Goal: Task Accomplishment & Management: Manage account settings

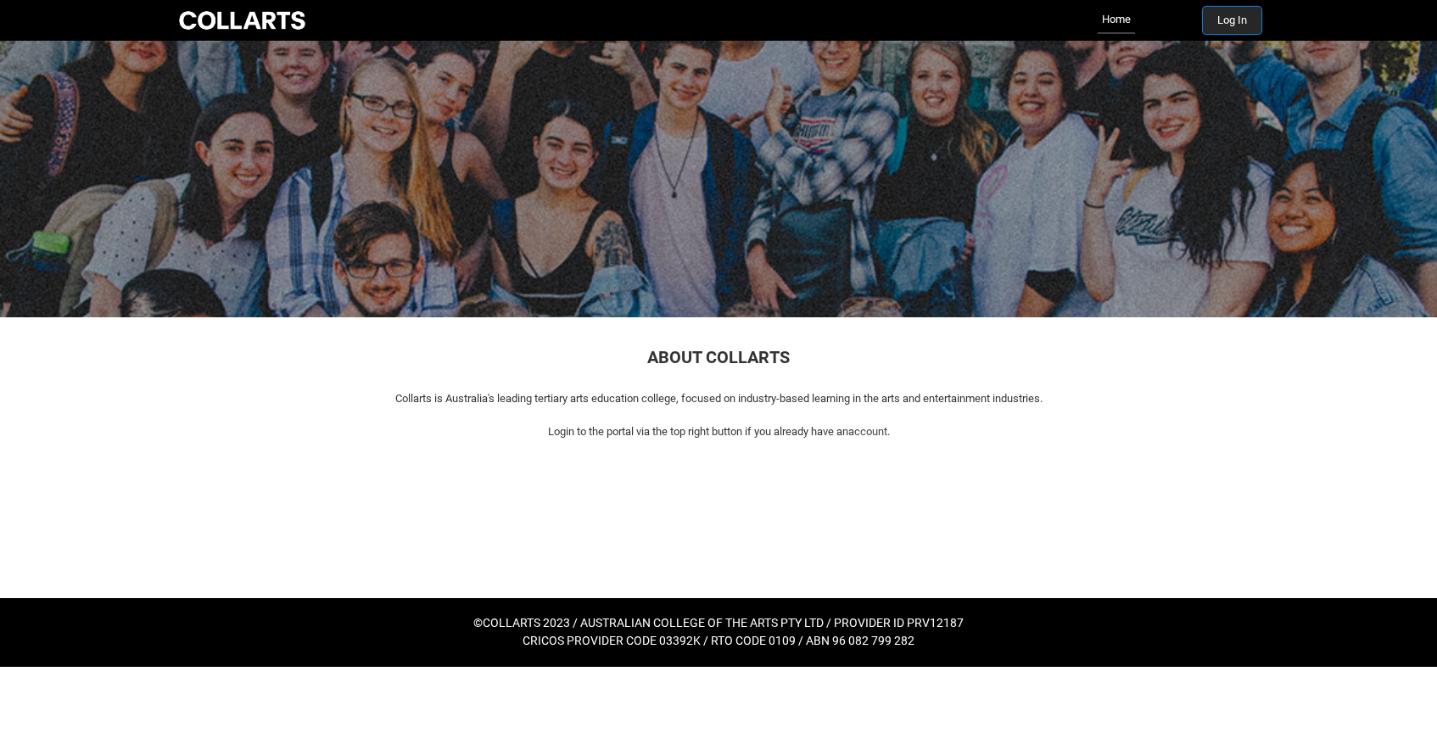
click at [1240, 15] on button "Log In" at bounding box center [1232, 20] width 59 height 27
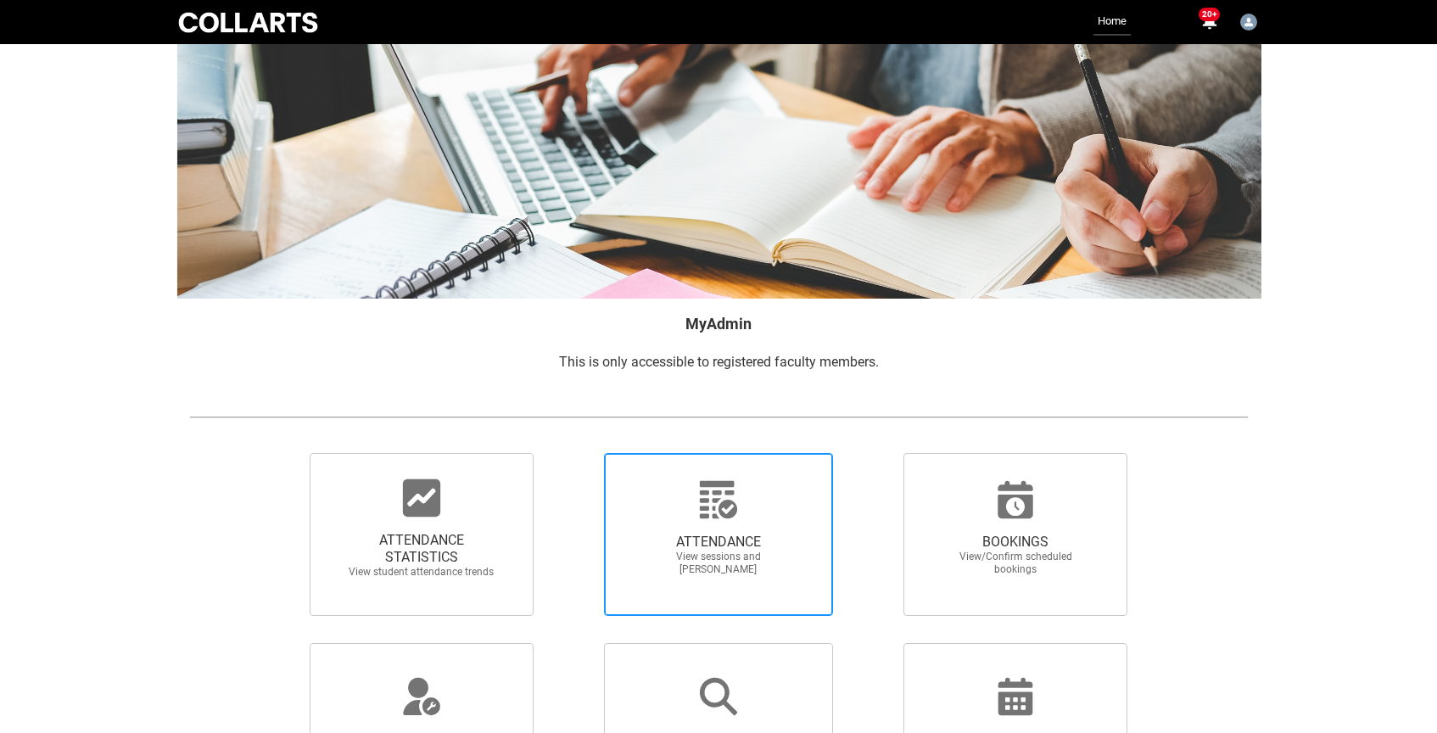
click at [678, 508] on div at bounding box center [718, 499] width 163 height 41
click at [575, 453] on input "ATTENDANCE View sessions and [PERSON_NAME]" at bounding box center [574, 452] width 1 height 1
radio input "true"
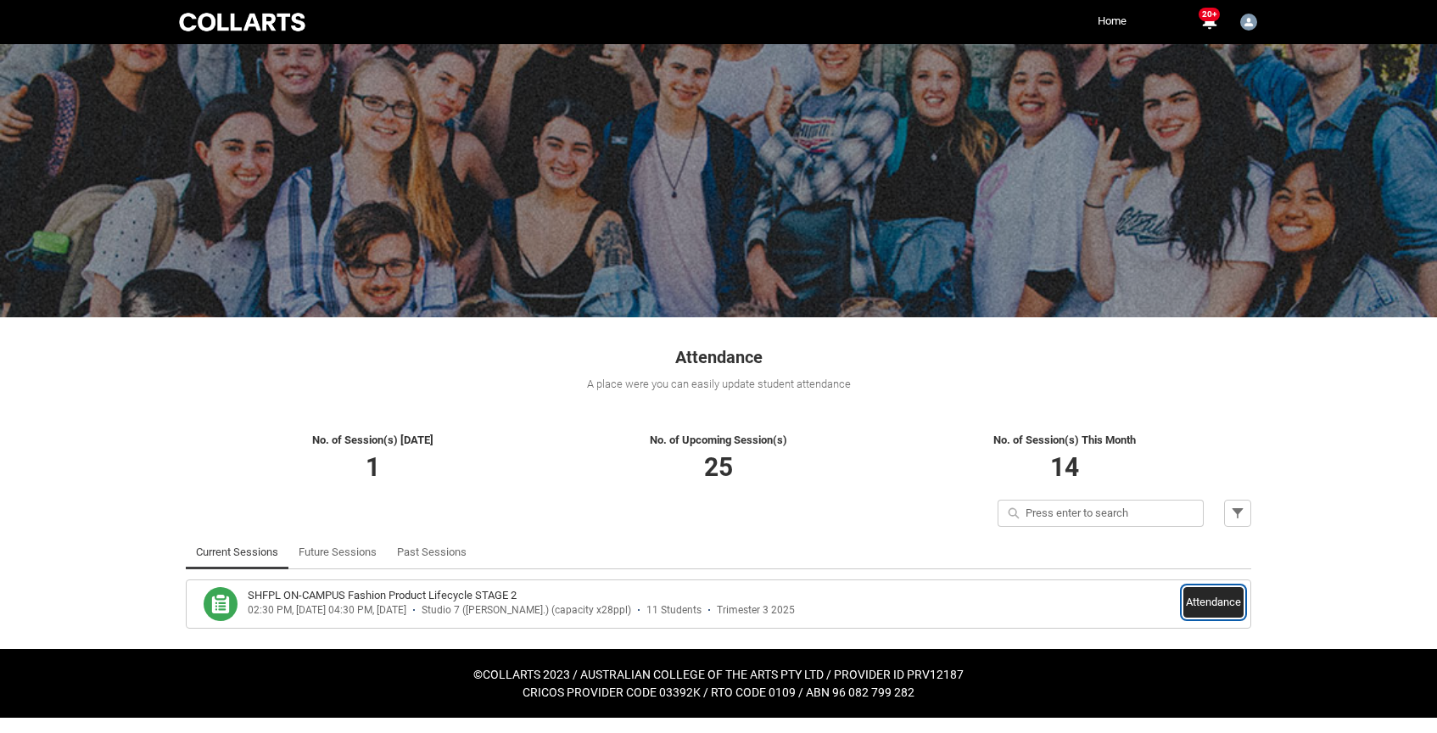
click at [1219, 600] on button "Attendance" at bounding box center [1213, 602] width 60 height 31
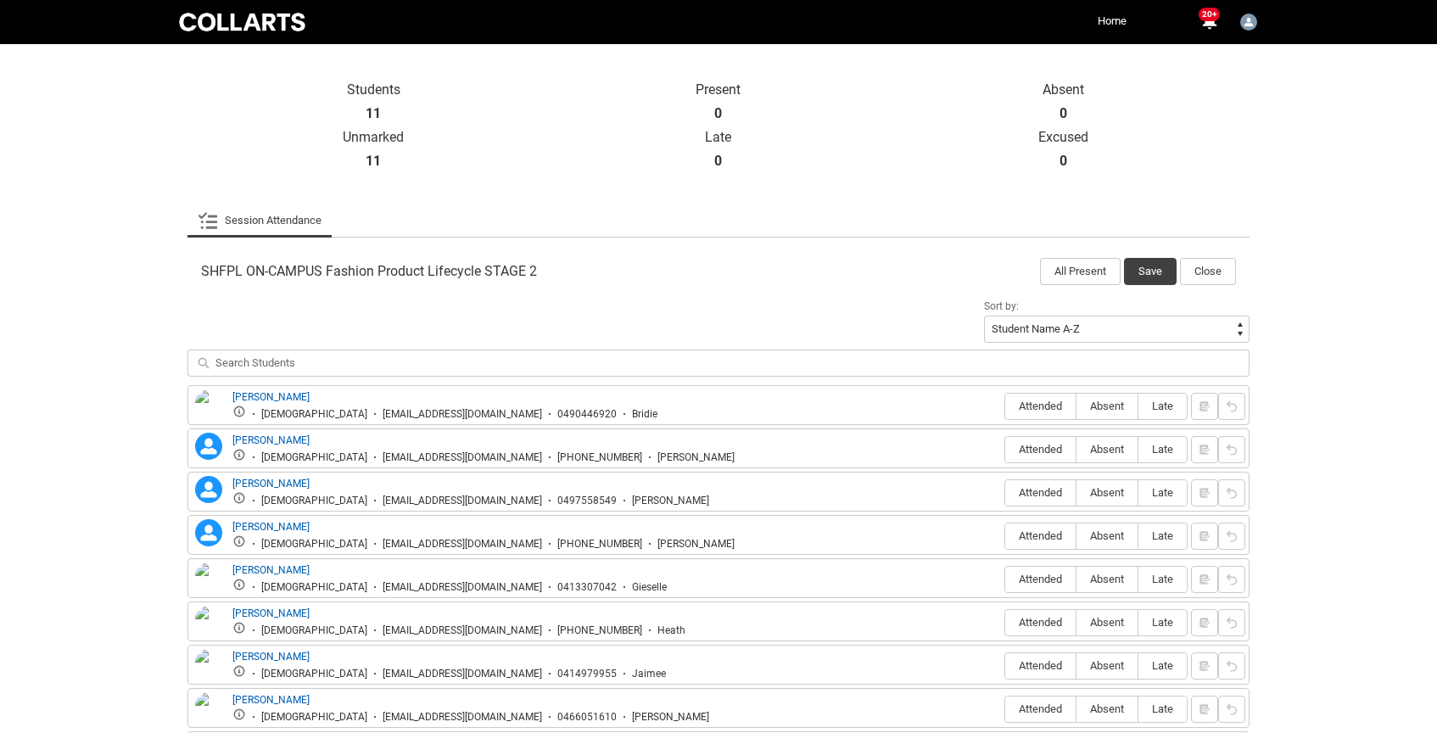
scroll to position [365, 0]
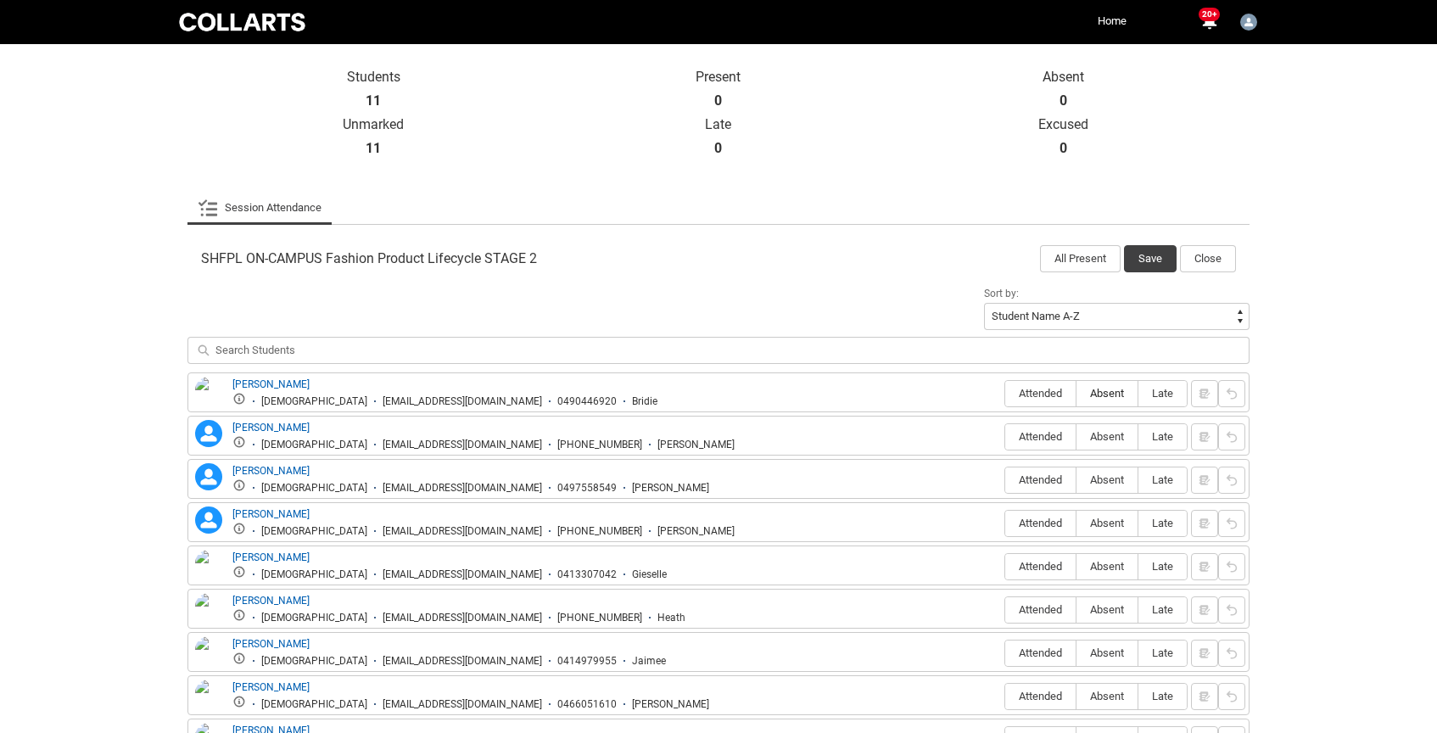
click at [1117, 393] on span "Absent" at bounding box center [1106, 393] width 61 height 13
click at [1076, 393] on input "Absent" at bounding box center [1075, 393] width 1 height 1
type lightning-radio-group "Absent"
radio input "true"
click at [1109, 433] on span "Absent" at bounding box center [1106, 436] width 61 height 13
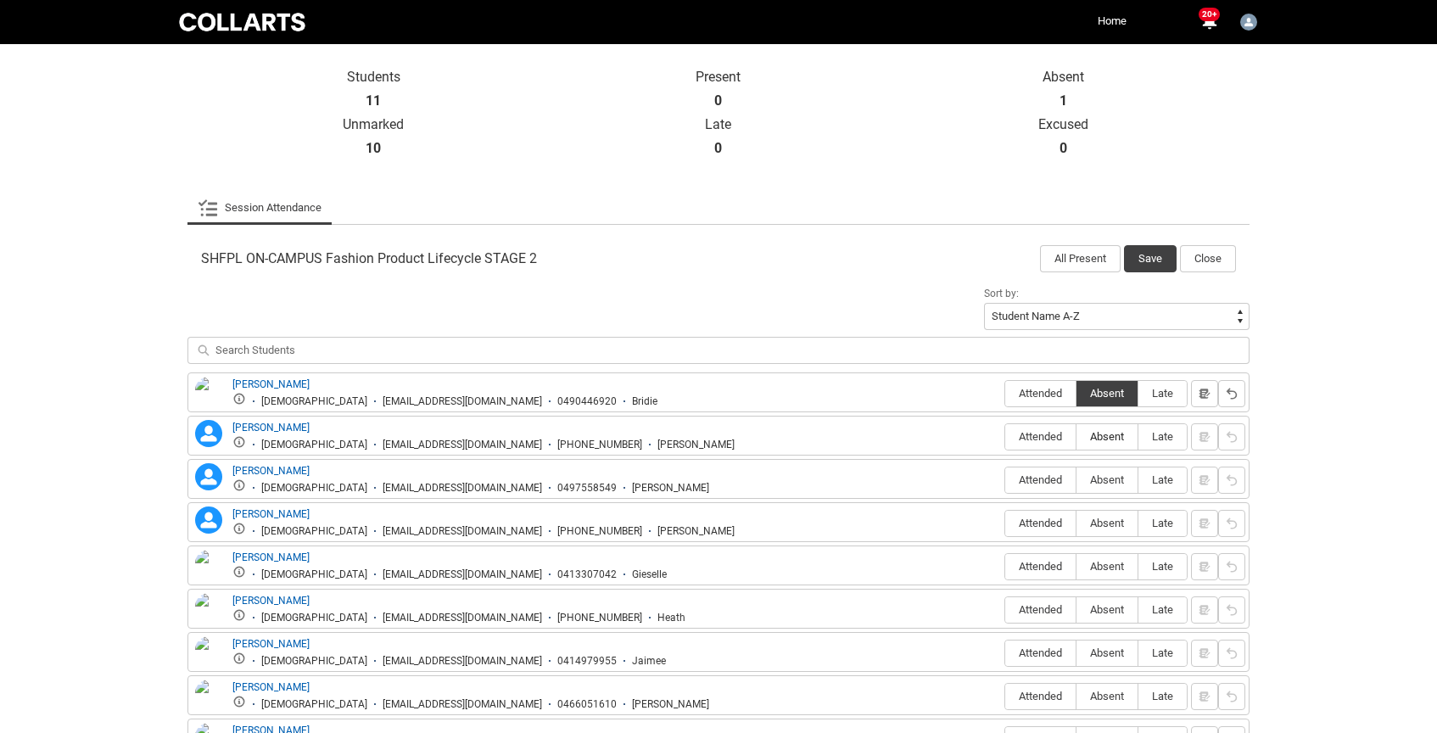
click at [1076, 436] on input "Absent" at bounding box center [1075, 436] width 1 height 1
type lightning-radio-group "Absent"
radio input "true"
click at [1030, 482] on span "Attended" at bounding box center [1040, 479] width 70 height 13
click at [1005, 480] on input "Attended" at bounding box center [1004, 479] width 1 height 1
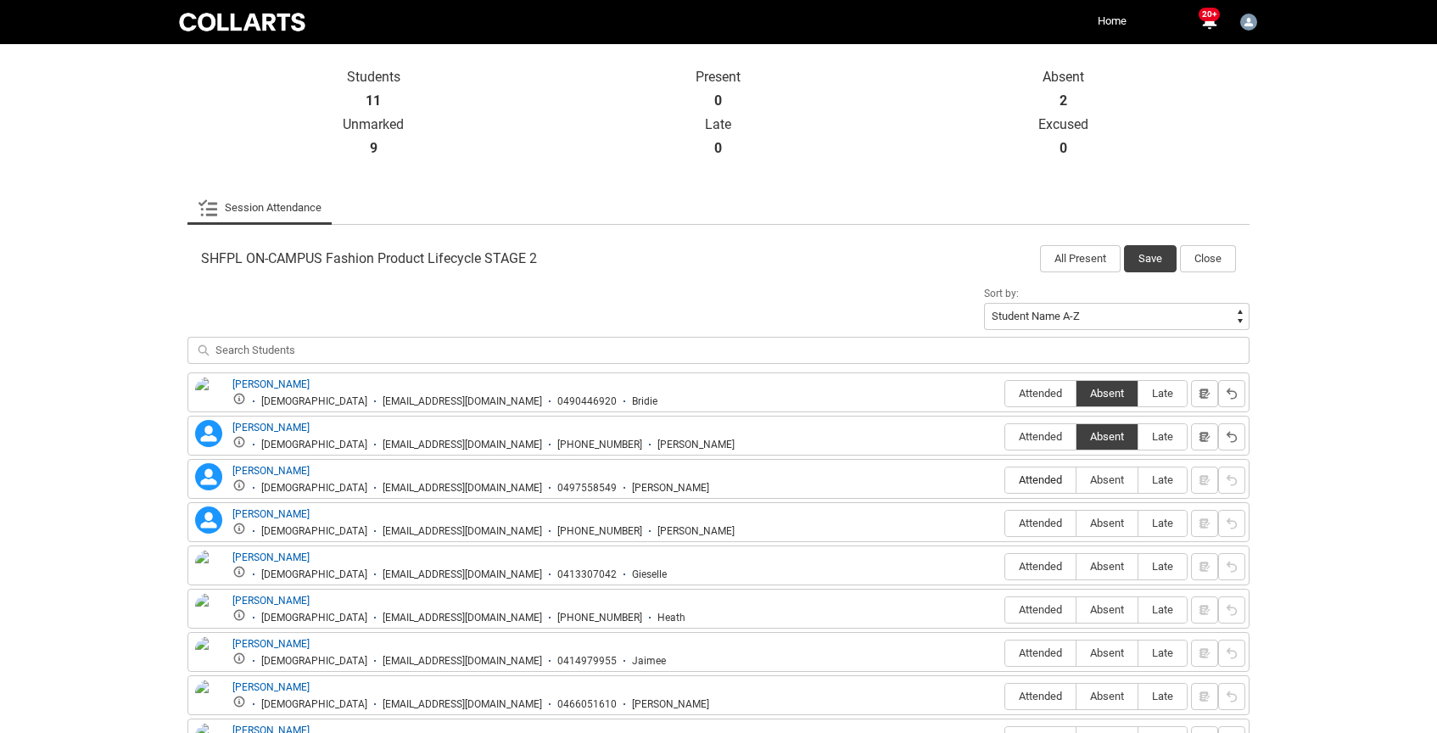
type lightning-radio-group "Attended"
radio input "true"
click at [1037, 524] on span "Attended" at bounding box center [1040, 522] width 70 height 13
click at [1005, 523] on input "Attended" at bounding box center [1004, 522] width 1 height 1
type lightning-radio-group "Attended"
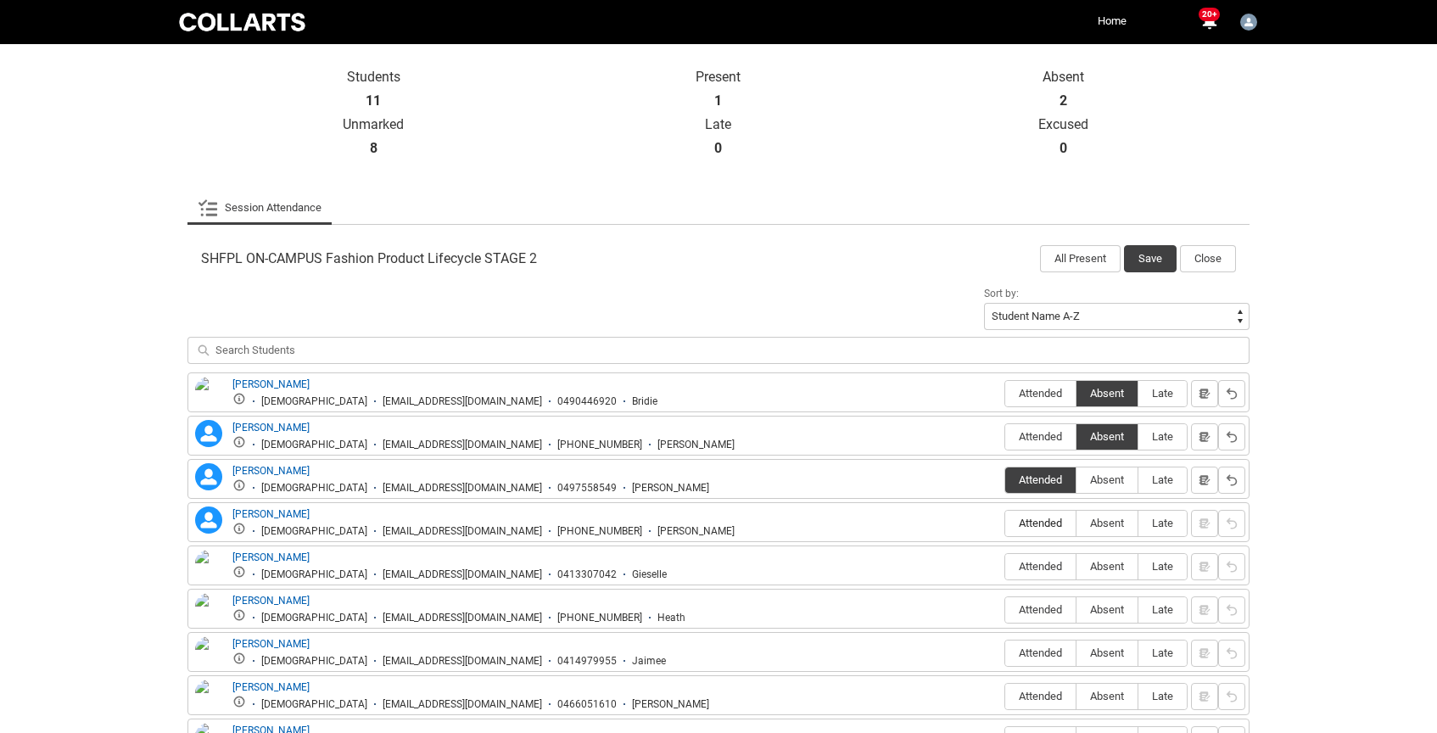
radio input "true"
click at [1043, 568] on span "Attended" at bounding box center [1040, 566] width 70 height 13
click at [1005, 566] on input "Attended" at bounding box center [1004, 566] width 1 height 1
type lightning-radio-group "Attended"
radio input "true"
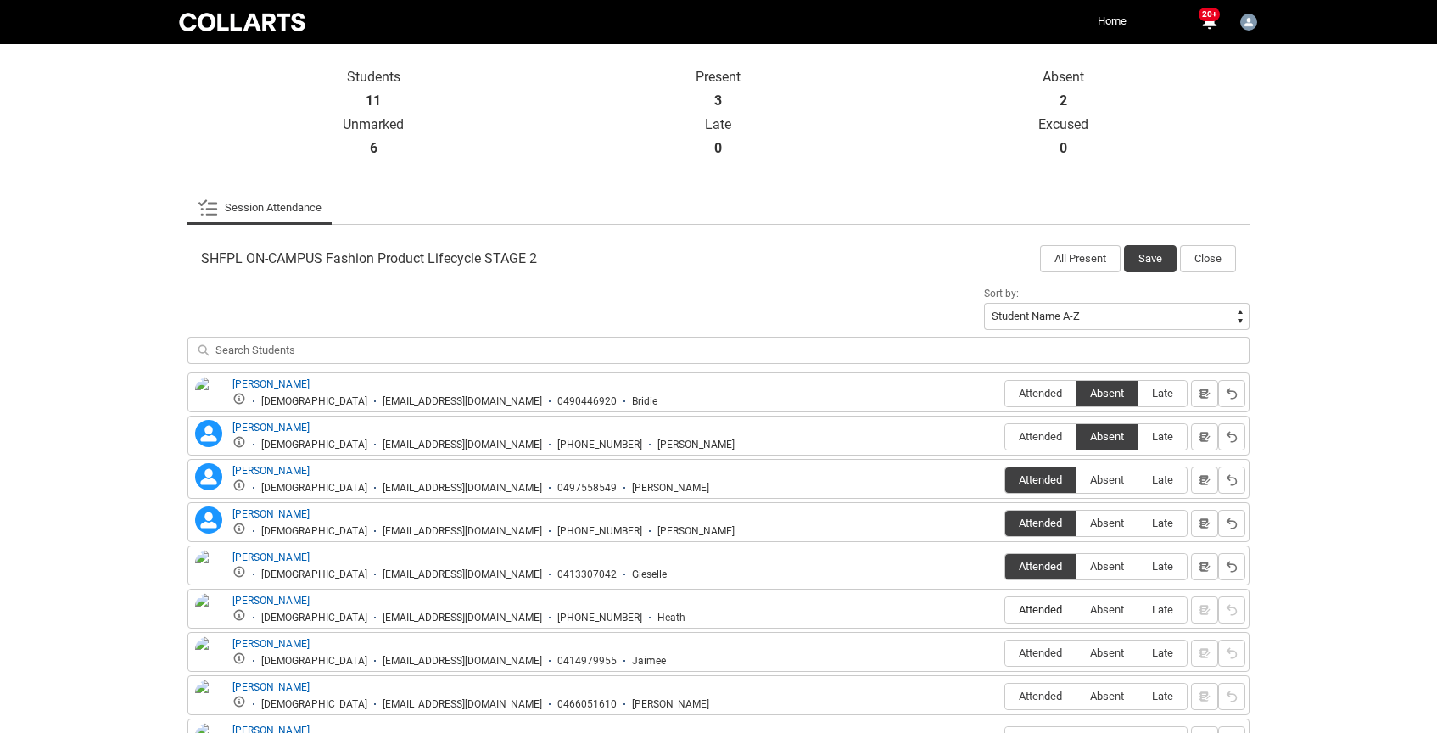
click at [1046, 610] on span "Attended" at bounding box center [1040, 609] width 70 height 13
click at [1005, 610] on input "Attended" at bounding box center [1004, 609] width 1 height 1
type lightning-radio-group "Attended"
radio input "true"
click at [1114, 649] on span "Absent" at bounding box center [1106, 652] width 61 height 13
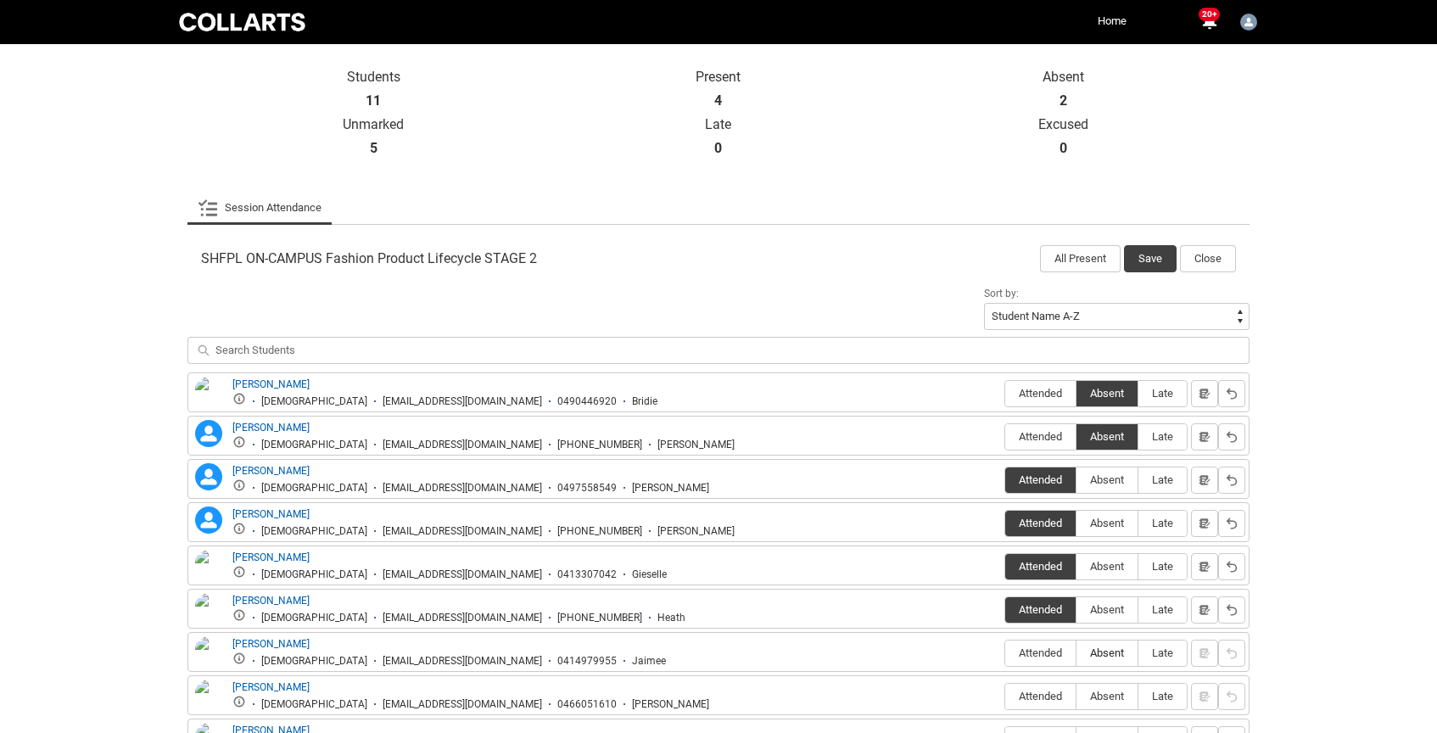
click at [1076, 652] on input "Absent" at bounding box center [1075, 652] width 1 height 1
type lightning-radio-group "Absent"
radio input "true"
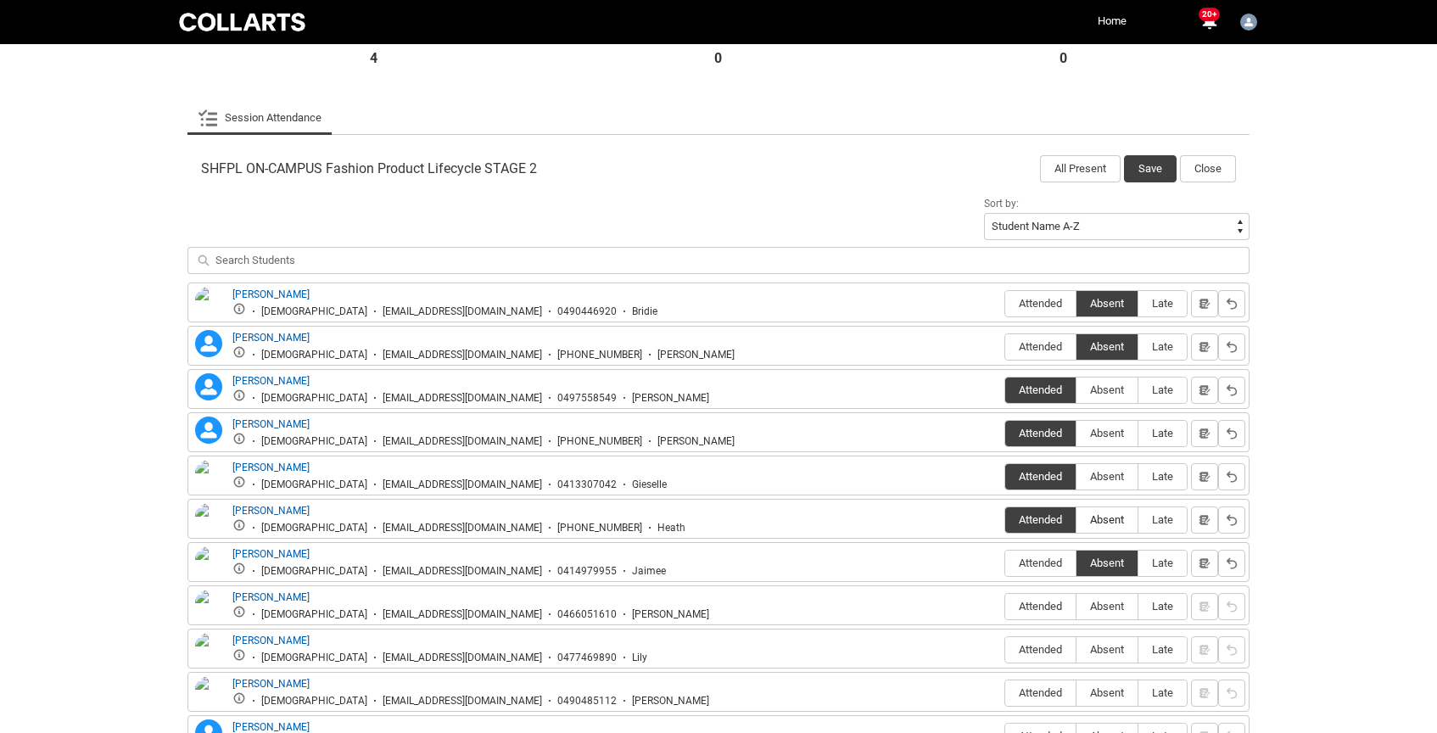
scroll to position [457, 0]
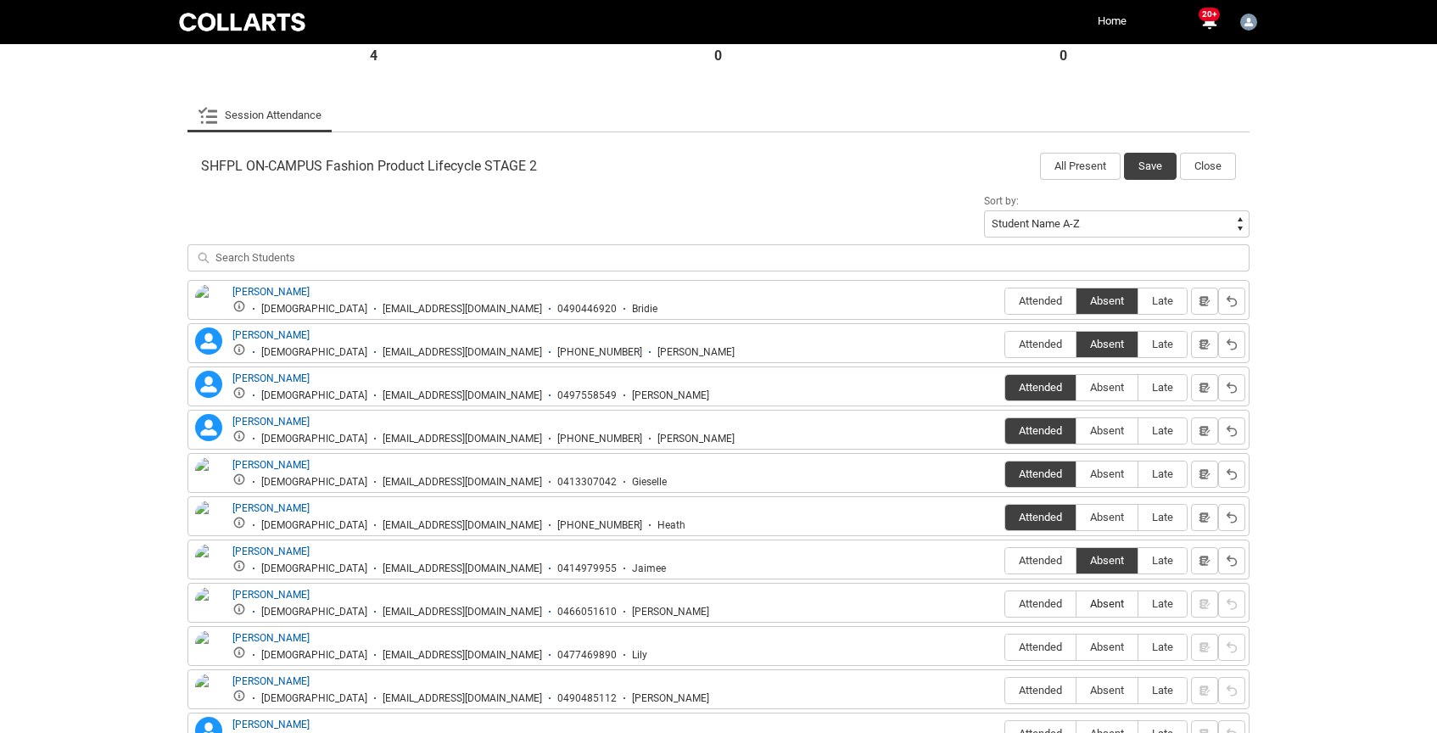
click at [1101, 602] on span "Absent" at bounding box center [1106, 603] width 61 height 13
click at [1076, 603] on input "Absent" at bounding box center [1075, 603] width 1 height 1
type lightning-radio-group "Absent"
radio input "true"
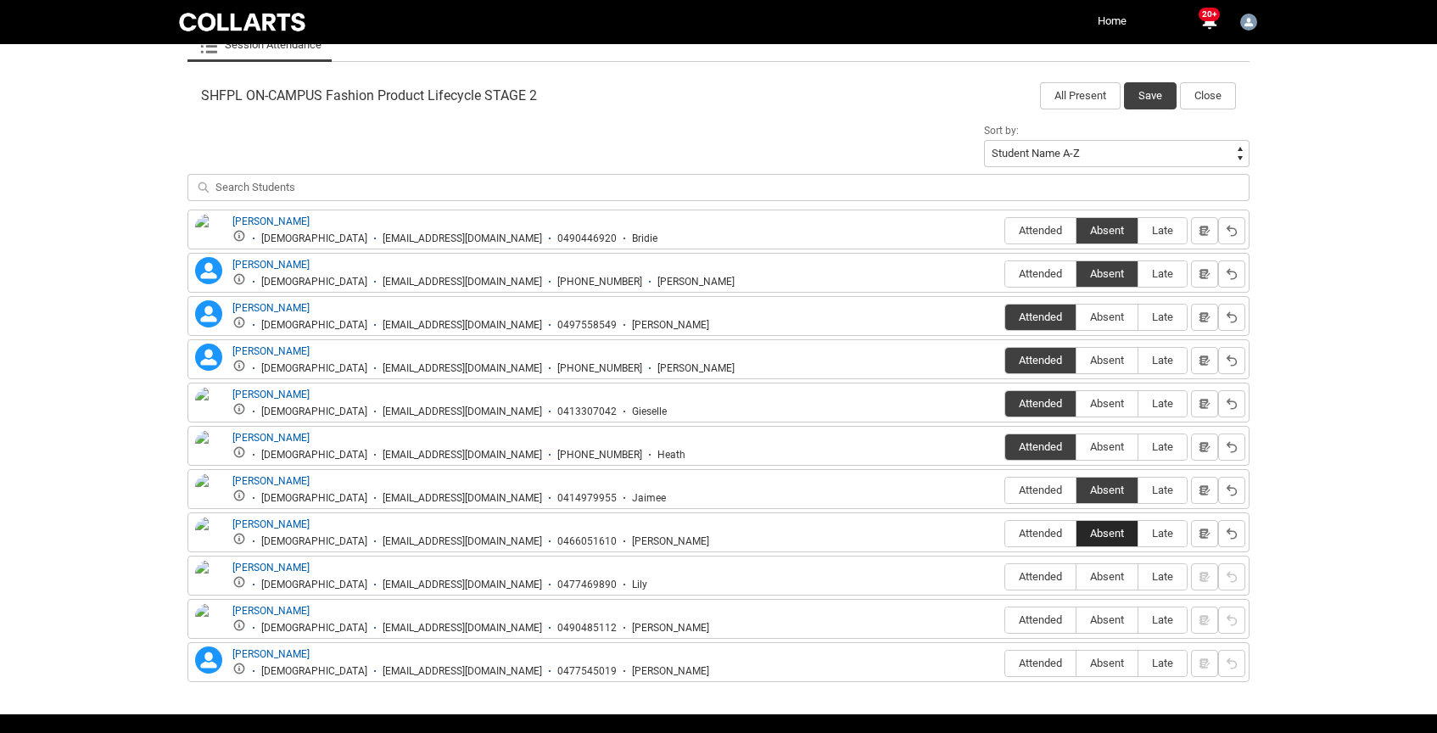
scroll to position [578, 0]
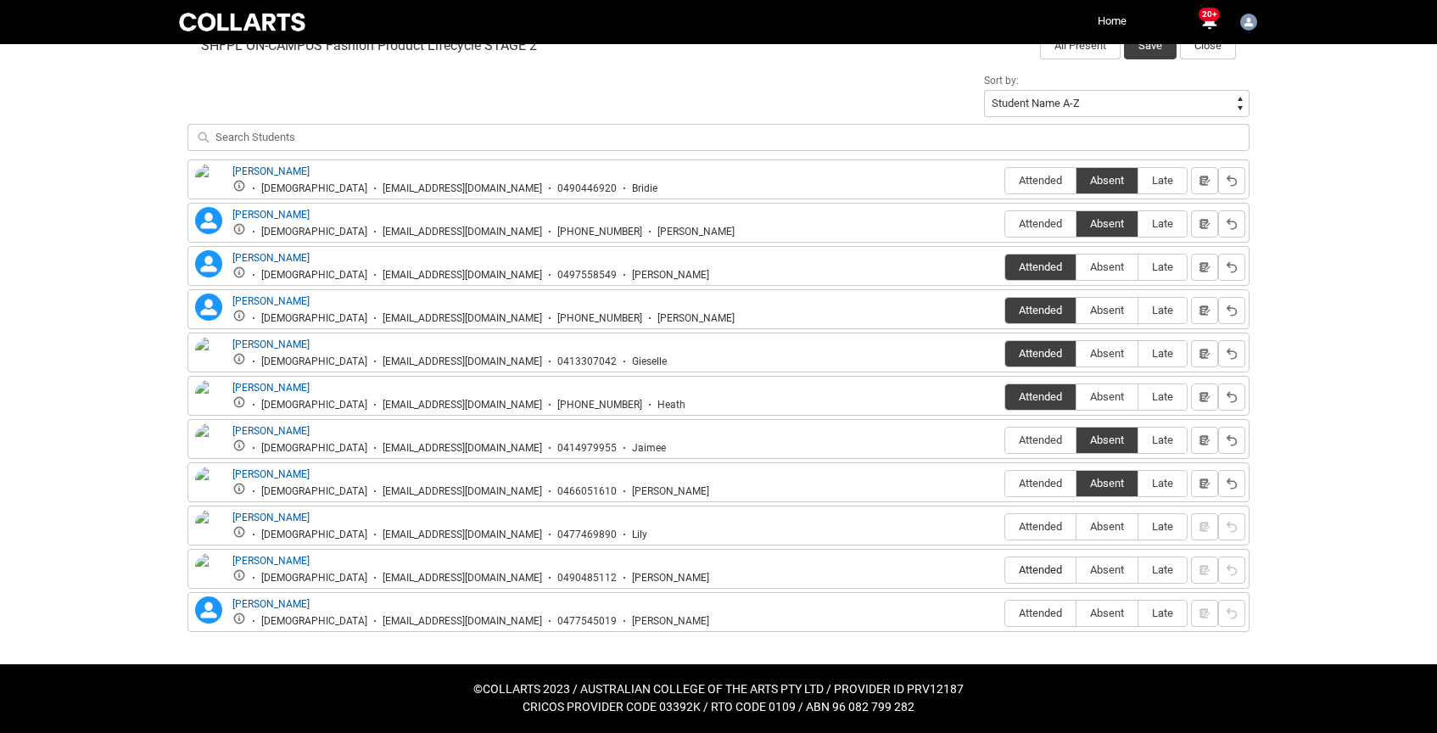
click at [1027, 571] on span "Attended" at bounding box center [1040, 569] width 70 height 13
click at [1005, 570] on input "Attended" at bounding box center [1004, 569] width 1 height 1
type lightning-radio-group "Attended"
radio input "true"
click at [1109, 608] on span "Absent" at bounding box center [1106, 612] width 61 height 13
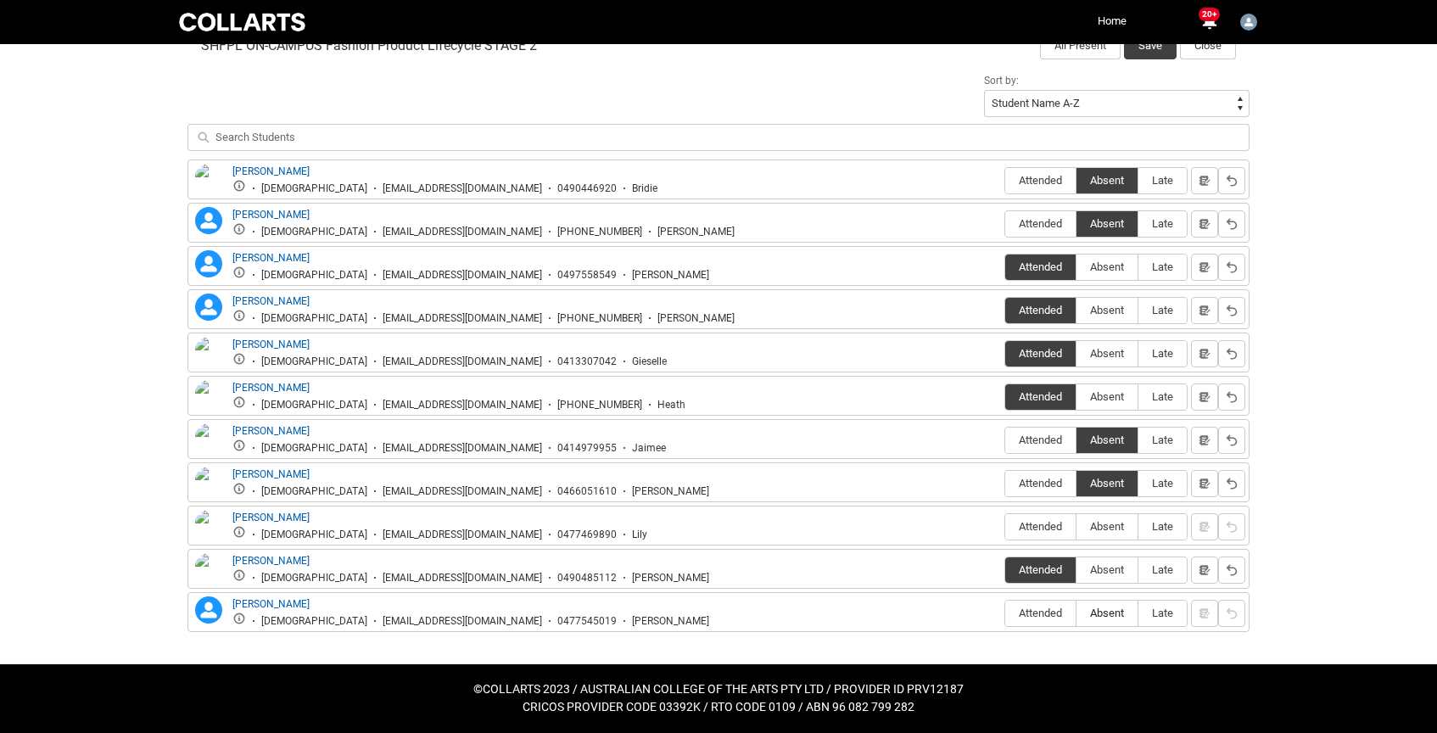
click at [1076, 612] on input "Absent" at bounding box center [1075, 612] width 1 height 1
type lightning-radio-group "Absent"
radio input "true"
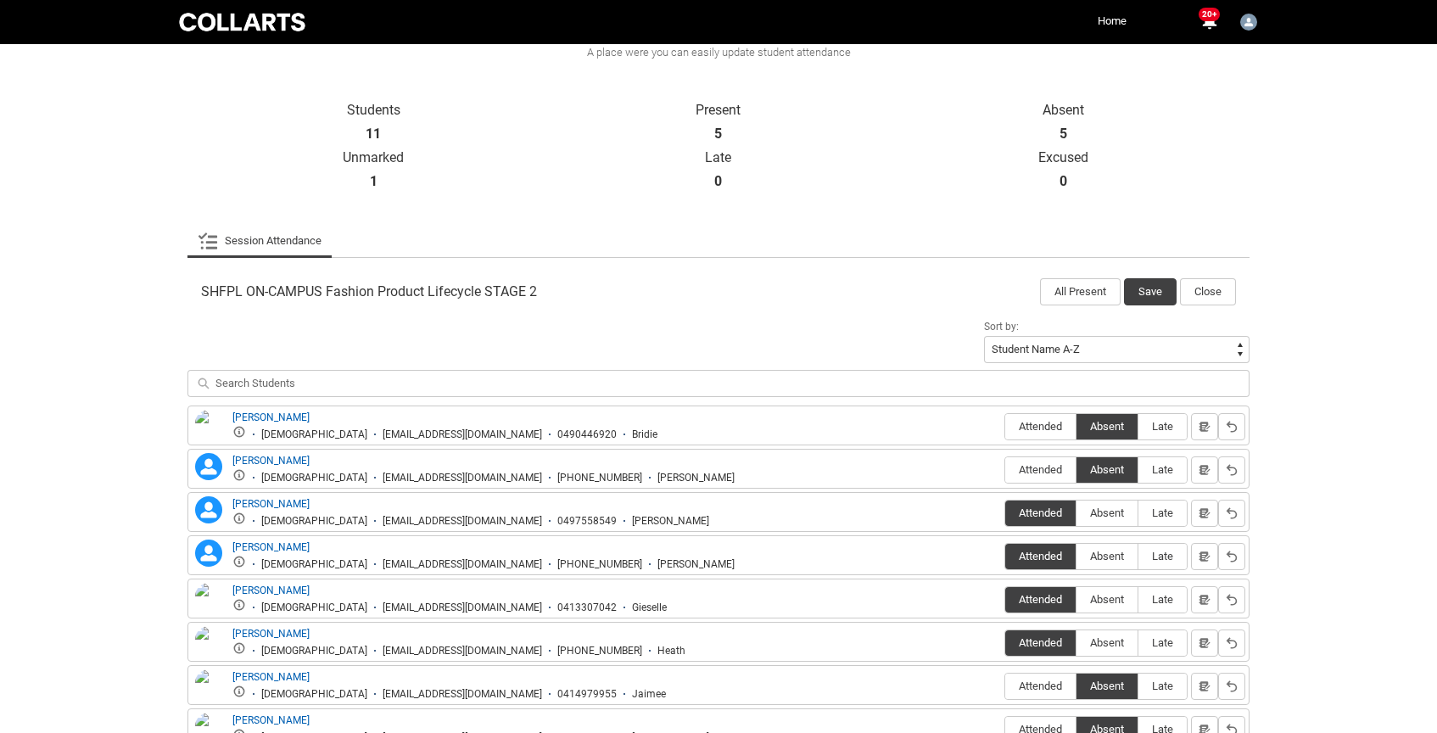
scroll to position [396, 0]
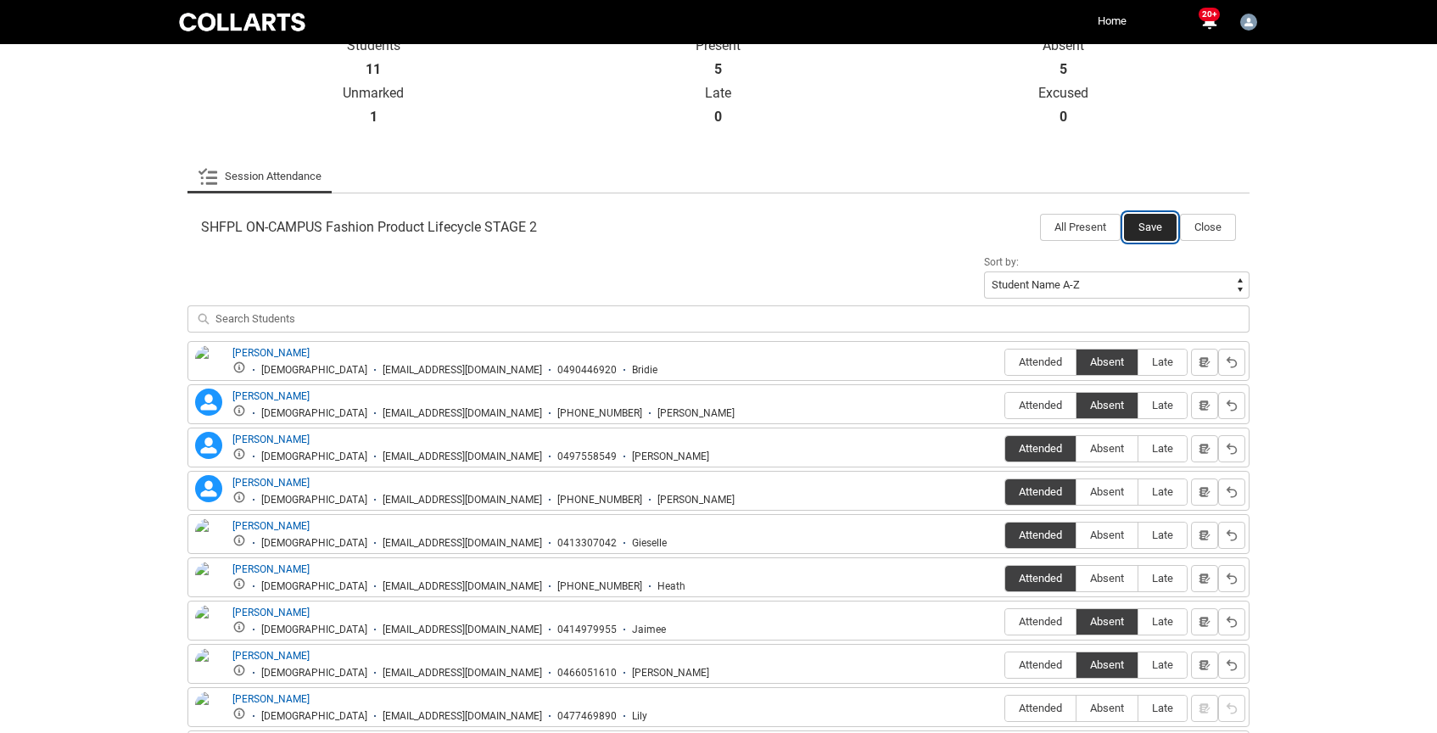
click at [1153, 227] on button "Save" at bounding box center [1150, 227] width 53 height 27
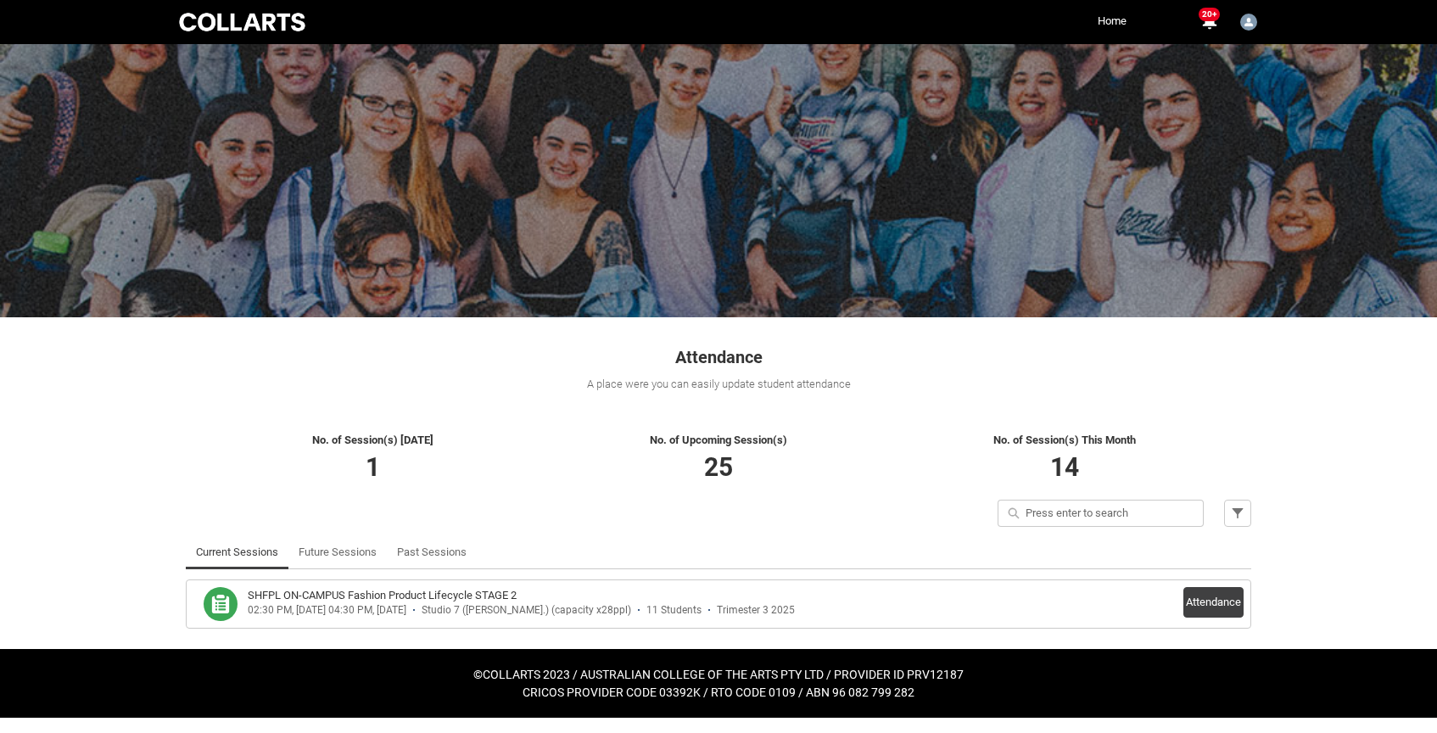
scroll to position [0, 0]
